Goal: Transaction & Acquisition: Purchase product/service

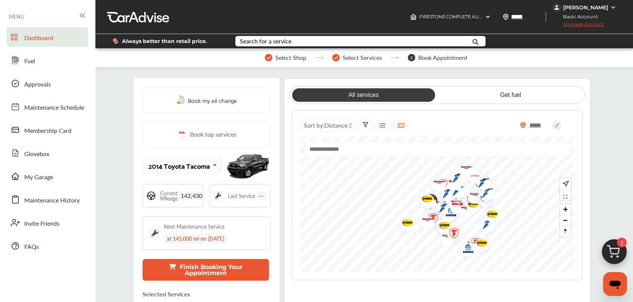
click at [621, 248] on img at bounding box center [614, 254] width 36 height 36
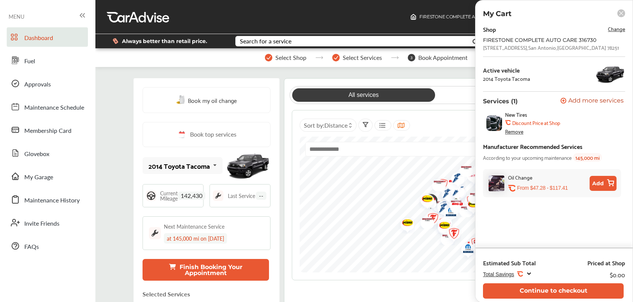
click at [513, 131] on div "Remove" at bounding box center [514, 131] width 18 height 6
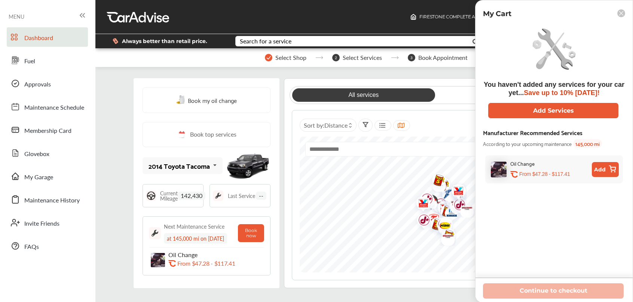
click at [621, 14] on icon at bounding box center [621, 13] width 4 height 4
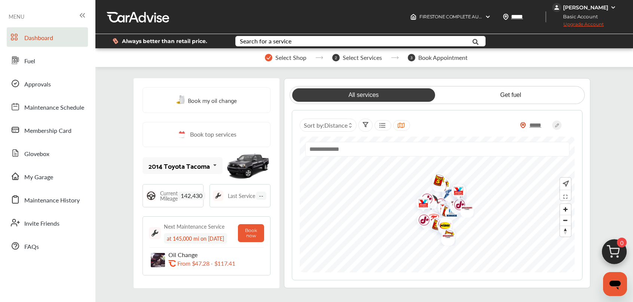
click at [360, 56] on span "Select Services" at bounding box center [362, 57] width 39 height 7
click at [487, 18] on img at bounding box center [488, 17] width 6 height 6
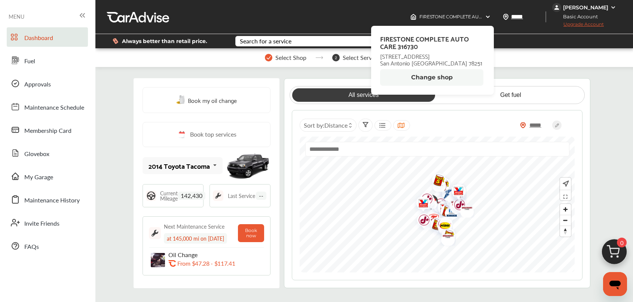
click at [437, 77] on button "Change shop" at bounding box center [431, 77] width 103 height 16
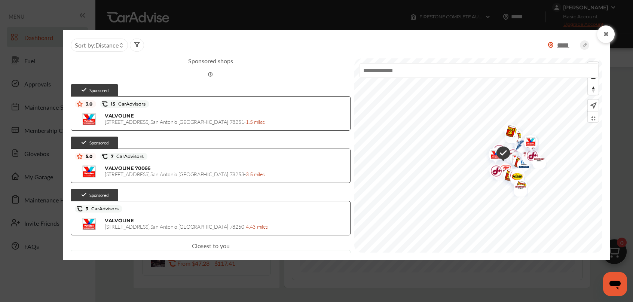
click at [585, 45] on circle at bounding box center [584, 44] width 9 height 9
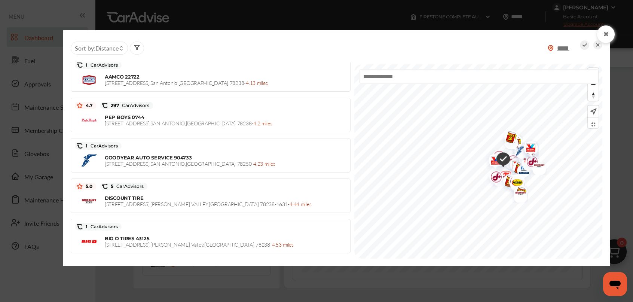
scroll to position [1294, 0]
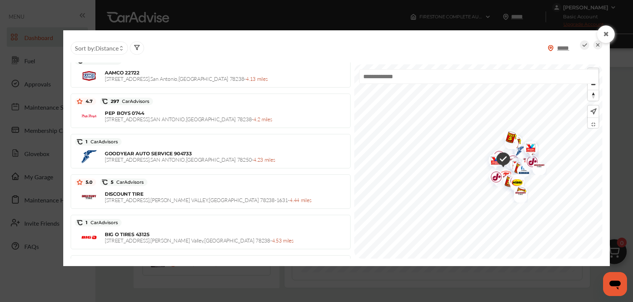
click at [597, 74] on span "Zoom in" at bounding box center [593, 73] width 11 height 11
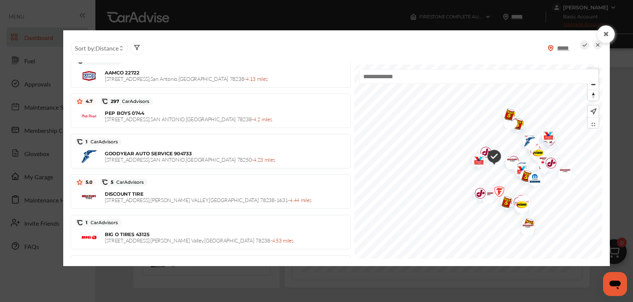
click at [597, 74] on span "Zoom in" at bounding box center [593, 73] width 11 height 11
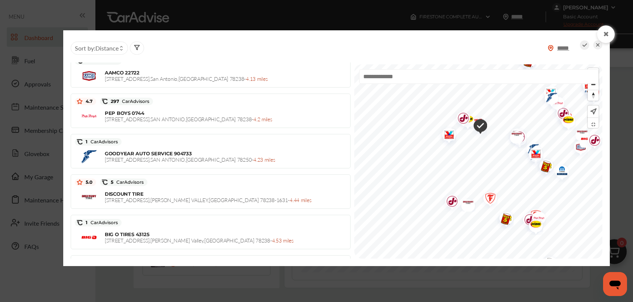
click at [456, 206] on img "Map marker" at bounding box center [466, 203] width 20 height 16
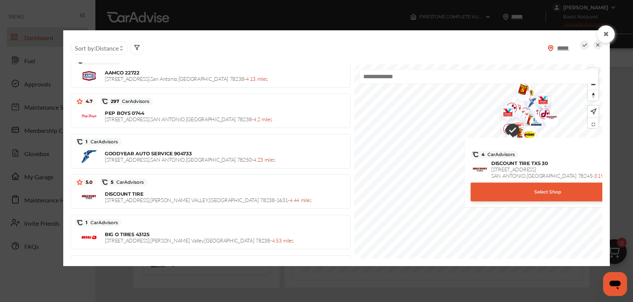
click at [471, 187] on div "Select Shop" at bounding box center [548, 192] width 154 height 19
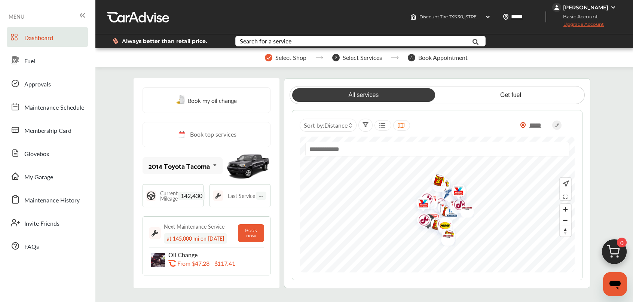
click at [212, 135] on span "Book top services" at bounding box center [213, 134] width 46 height 9
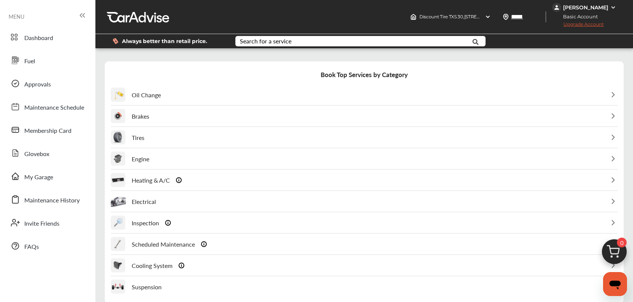
click at [139, 138] on p "Tires" at bounding box center [138, 137] width 13 height 9
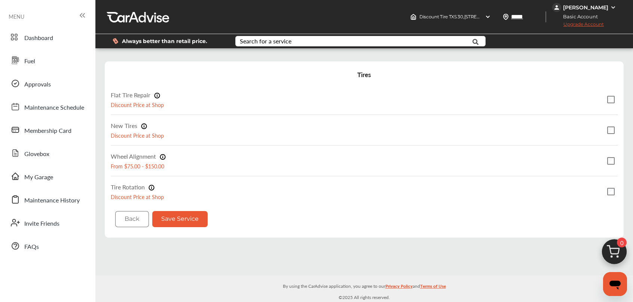
click at [186, 216] on button "Save Service" at bounding box center [179, 219] width 55 height 16
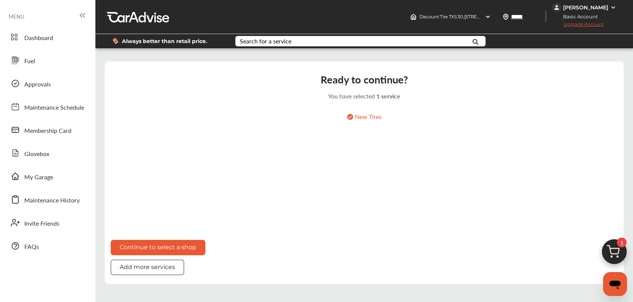
click at [365, 118] on p "New Tires" at bounding box center [364, 116] width 35 height 9
click at [618, 247] on img at bounding box center [614, 254] width 36 height 36
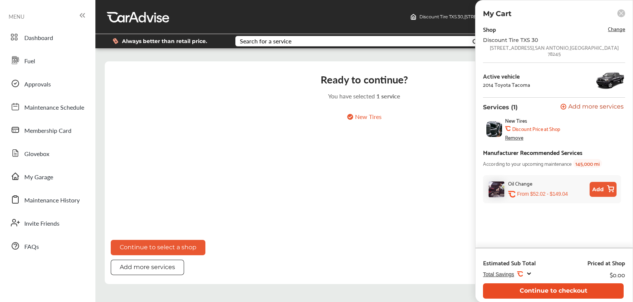
click at [551, 294] on button "Continue to checkout" at bounding box center [553, 290] width 141 height 15
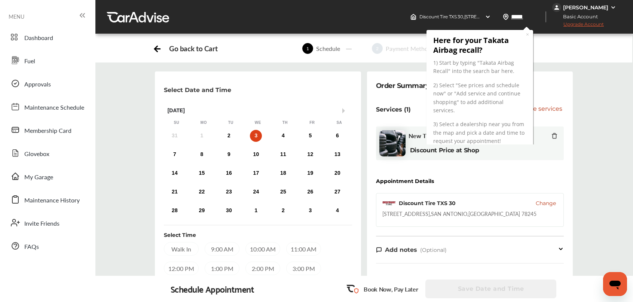
click at [258, 139] on div "3" at bounding box center [256, 136] width 12 height 12
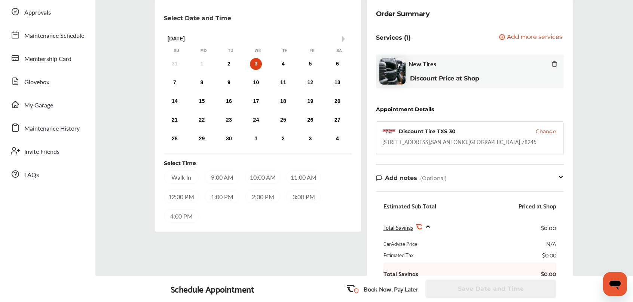
scroll to position [77, 0]
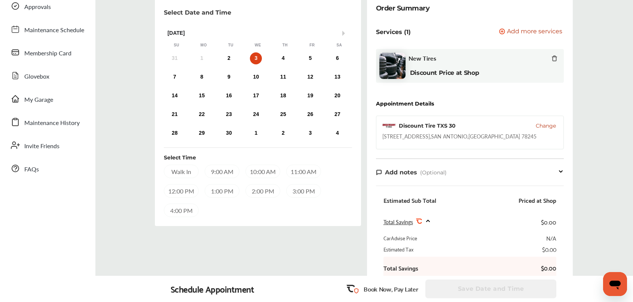
click at [226, 175] on div "9:00 AM" at bounding box center [222, 171] width 35 height 13
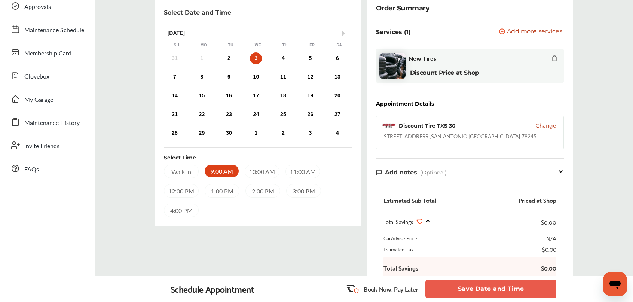
click at [504, 292] on button "Save Date and Time" at bounding box center [490, 288] width 131 height 19
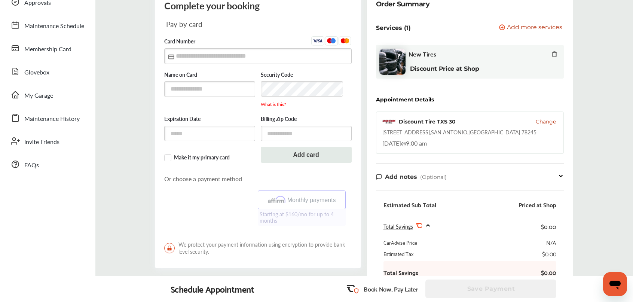
scroll to position [82, 0]
click at [608, 117] on div "Complete your booking Pay by card Card Number Name on Card Security Code What i…" at bounding box center [363, 172] width 549 height 365
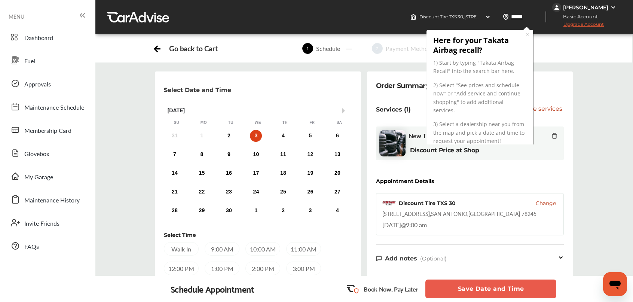
click at [609, 114] on div "Select Date and Time Next Month [DATE] Su Mo Tu We Th Fr Sa 31 1 2 3 4 5 6 7 8 …" at bounding box center [363, 253] width 549 height 365
click at [606, 120] on div "Select Date and Time Next Month [DATE] Su Mo Tu We Th Fr Sa 31 1 2 3 4 5 6 7 8 …" at bounding box center [363, 253] width 549 height 365
click at [591, 57] on div "Go back to Cart 1 Schedule 2 Payment Method 3 Review" at bounding box center [363, 48] width 537 height 28
click at [604, 86] on div "Select Date and Time Next Month [DATE] Su Mo Tu We Th Fr Sa 31 1 2 3 4 5 6 7 8 …" at bounding box center [363, 253] width 549 height 365
click at [526, 40] on h3 "Here for your Takata Airbag recall?" at bounding box center [479, 45] width 93 height 19
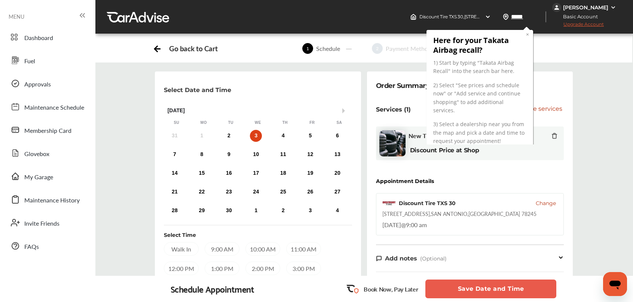
click at [527, 36] on link "×" at bounding box center [527, 34] width 3 height 7
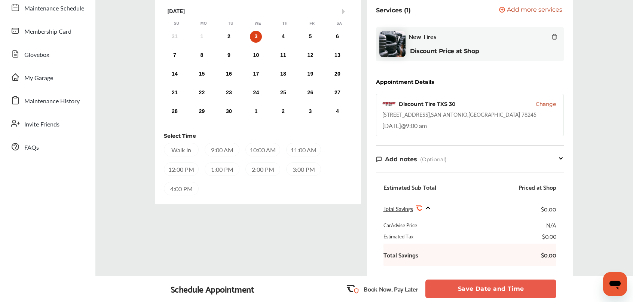
scroll to position [99, 0]
click at [223, 153] on div "9:00 AM" at bounding box center [222, 149] width 35 height 13
click at [481, 289] on button "Save Date and Time" at bounding box center [490, 288] width 131 height 19
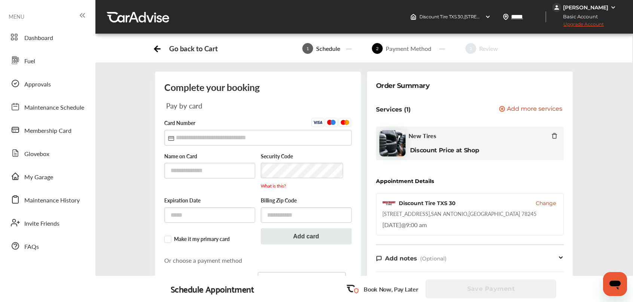
click at [592, 195] on div "Complete your booking Pay by card Card Number Name on Card Security Code What i…" at bounding box center [363, 253] width 549 height 365
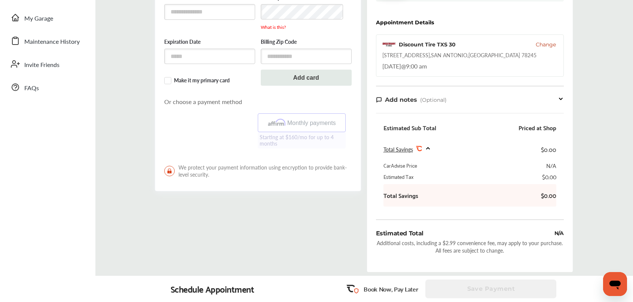
scroll to position [160, 0]
click at [585, 139] on div "Complete your booking Pay by card Card Number Name on Card Security Code What i…" at bounding box center [363, 93] width 549 height 365
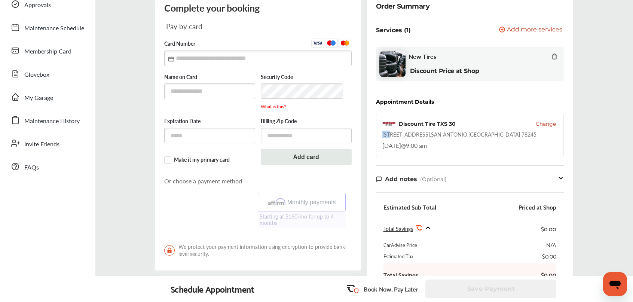
scroll to position [81, 0]
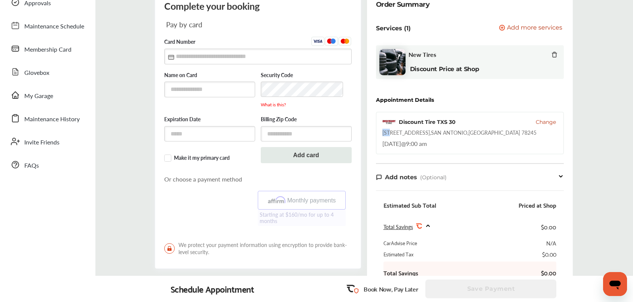
click at [601, 193] on div "Complete your booking Pay by card Card Number Name on Card Security Code What i…" at bounding box center [363, 172] width 549 height 365
click at [605, 173] on div "Complete your booking Pay by card Card Number Name on Card Security Code What i…" at bounding box center [363, 172] width 549 height 365
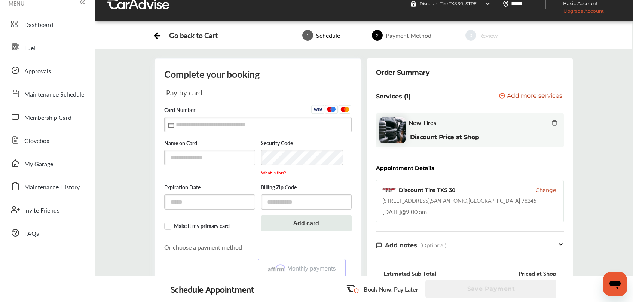
scroll to position [0, 0]
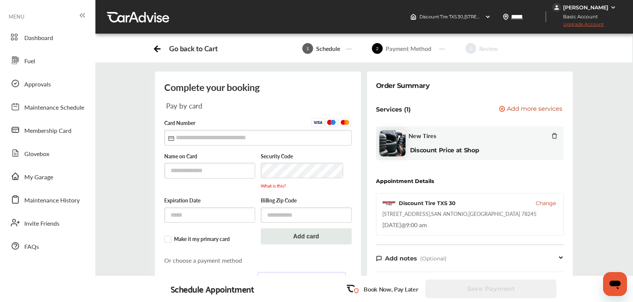
click at [202, 51] on div "Go back to Cart" at bounding box center [193, 48] width 48 height 9
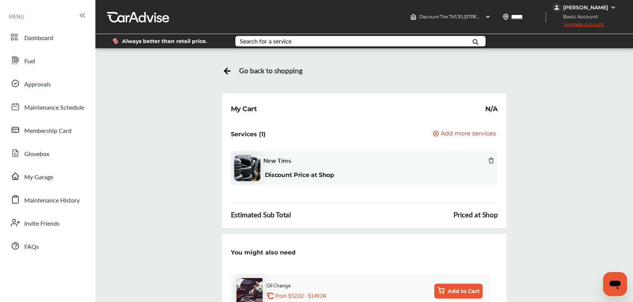
click at [490, 159] on icon at bounding box center [491, 160] width 3 height 5
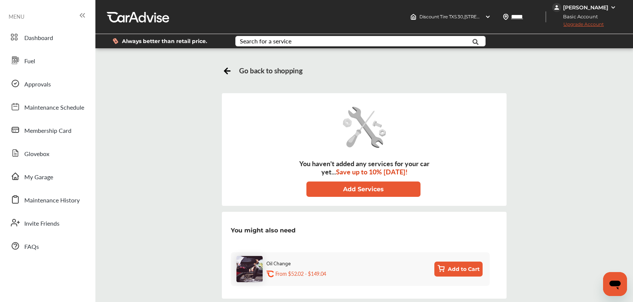
click at [285, 72] on span "Go back to shopping" at bounding box center [270, 70] width 63 height 9
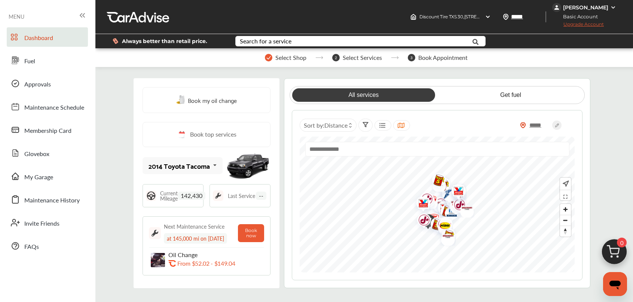
click at [612, 8] on img at bounding box center [613, 7] width 6 height 6
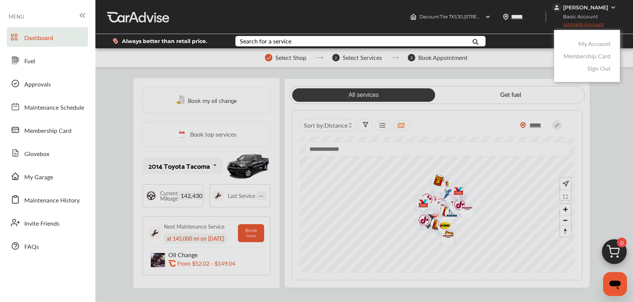
click at [604, 69] on link "Sign Out" at bounding box center [598, 68] width 23 height 9
